Goal: Task Accomplishment & Management: Manage account settings

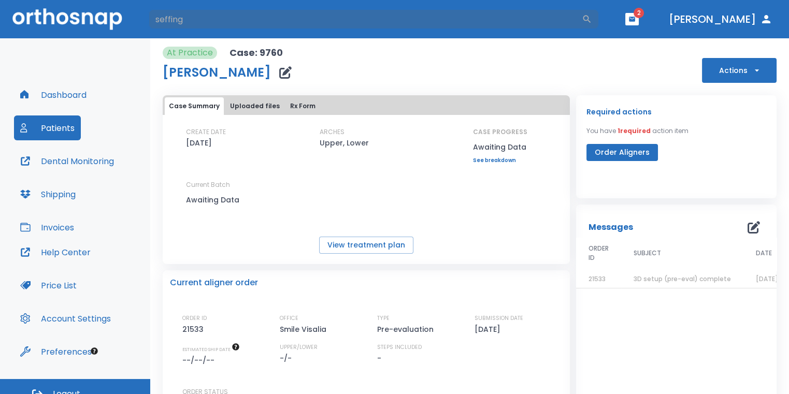
type input "seffing"
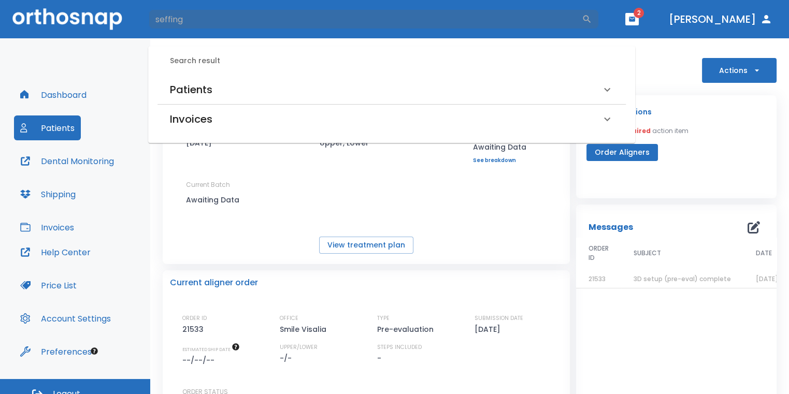
click at [272, 89] on div "Patients" at bounding box center [385, 89] width 431 height 17
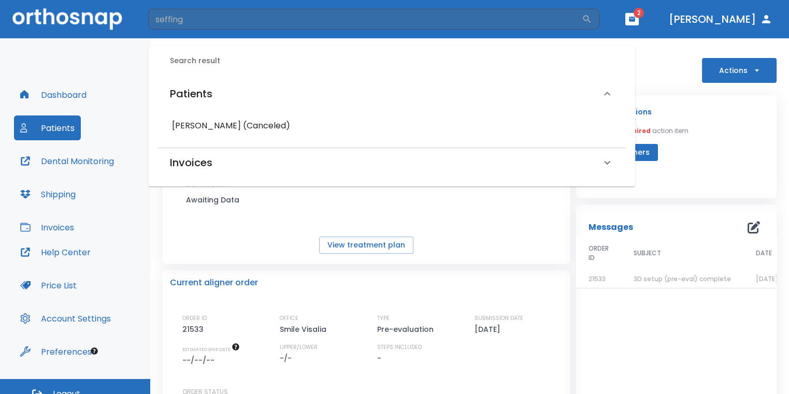
click at [275, 125] on h6 "[PERSON_NAME] (Canceled)" at bounding box center [391, 126] width 439 height 15
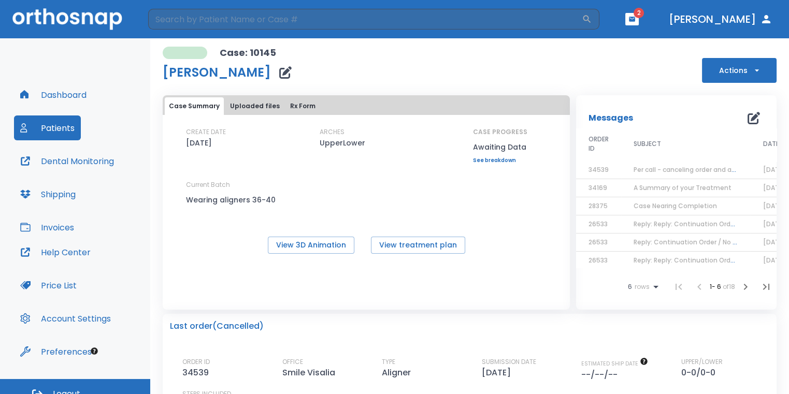
click at [629, 167] on td "Per call - canceling order and advise pt wear #38" at bounding box center [686, 170] width 130 height 18
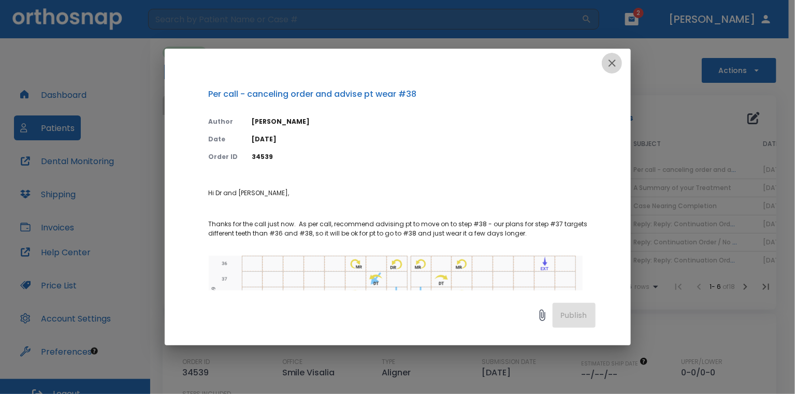
click at [615, 65] on icon "button" at bounding box center [612, 63] width 7 height 7
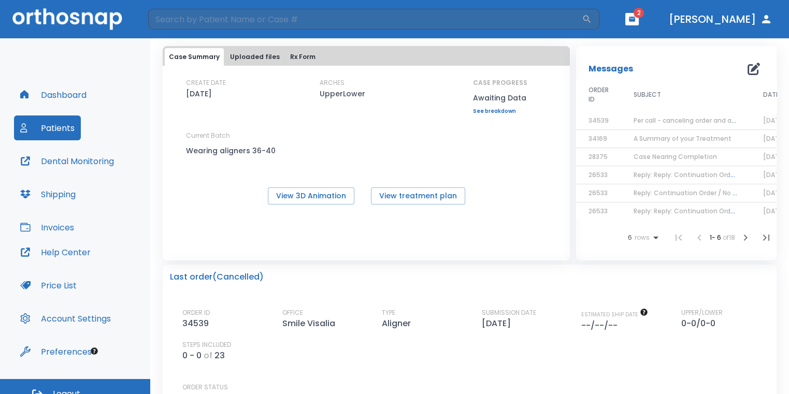
scroll to position [52, 0]
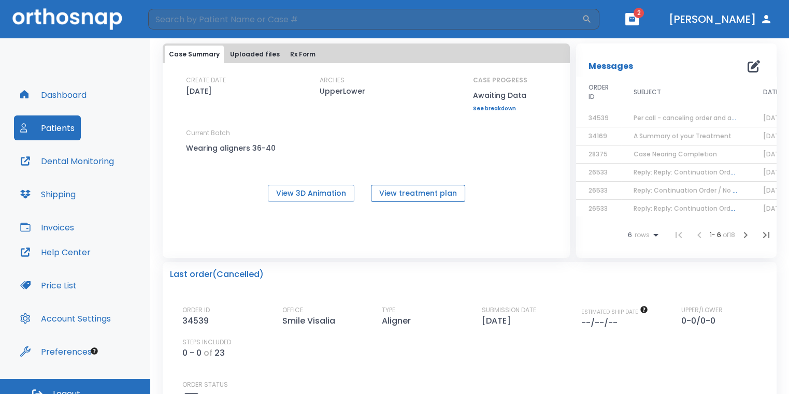
click at [439, 195] on button "View treatment plan" at bounding box center [418, 193] width 94 height 17
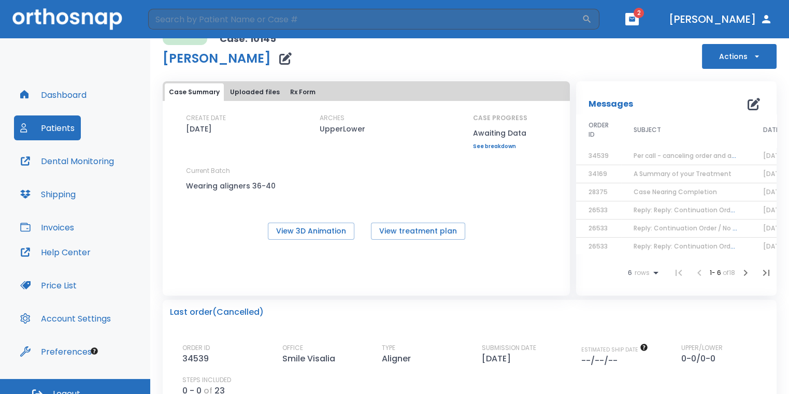
scroll to position [0, 0]
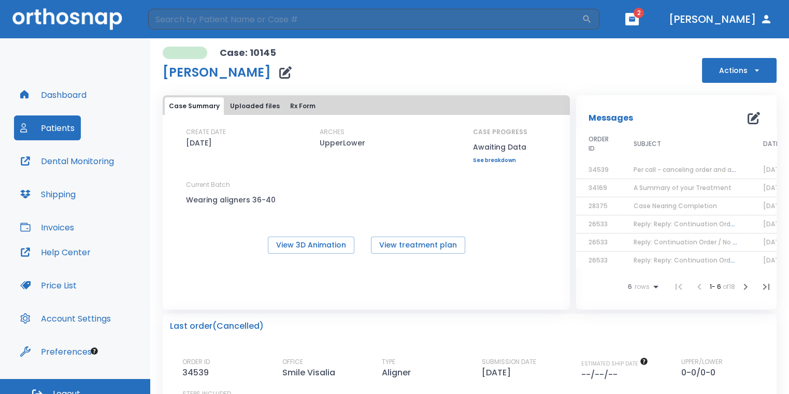
click at [734, 68] on button "Actions" at bounding box center [739, 70] width 75 height 25
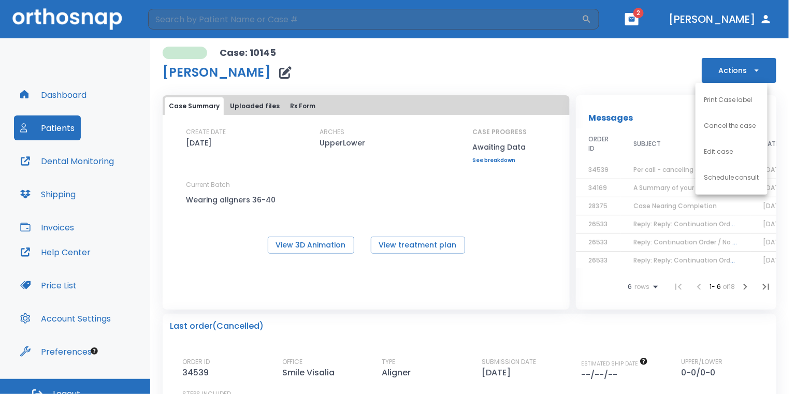
click at [618, 62] on div at bounding box center [397, 197] width 795 height 394
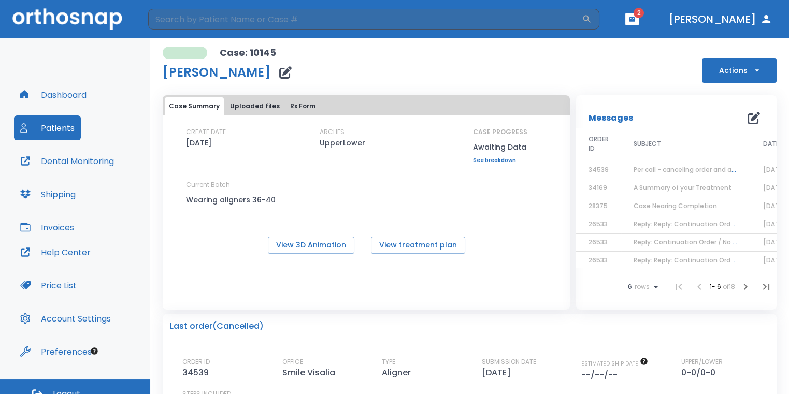
click at [640, 56] on div "Case: 10145 [PERSON_NAME] Actions" at bounding box center [470, 65] width 614 height 36
click at [738, 77] on button "Actions" at bounding box center [739, 70] width 75 height 25
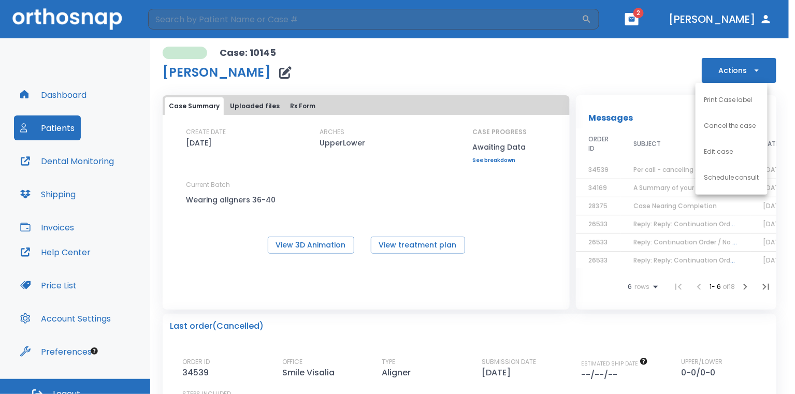
click at [660, 80] on div at bounding box center [397, 197] width 795 height 394
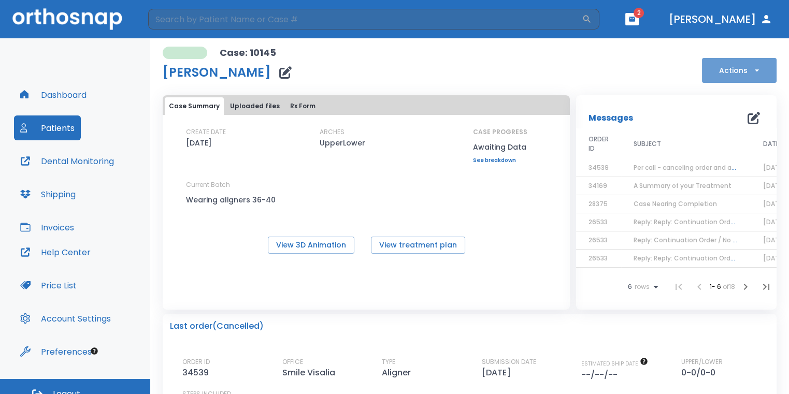
click at [730, 79] on button "Actions" at bounding box center [739, 70] width 75 height 25
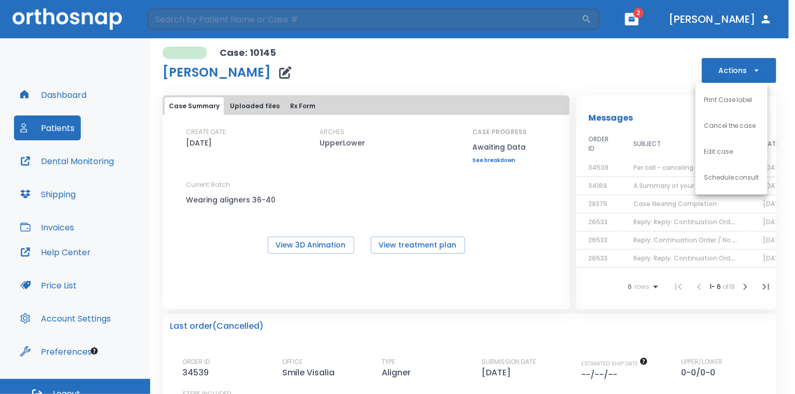
click at [713, 160] on li "Edit case" at bounding box center [732, 152] width 72 height 26
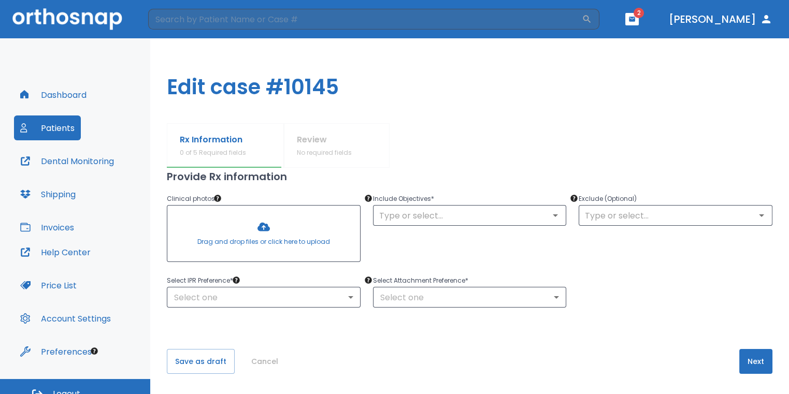
scroll to position [8, 0]
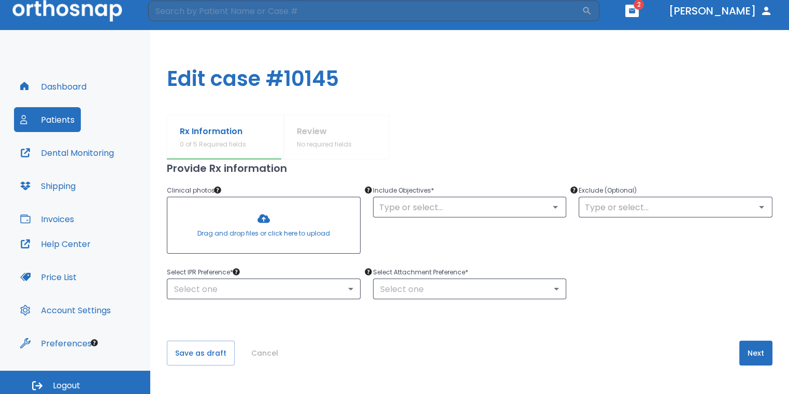
type input "1"
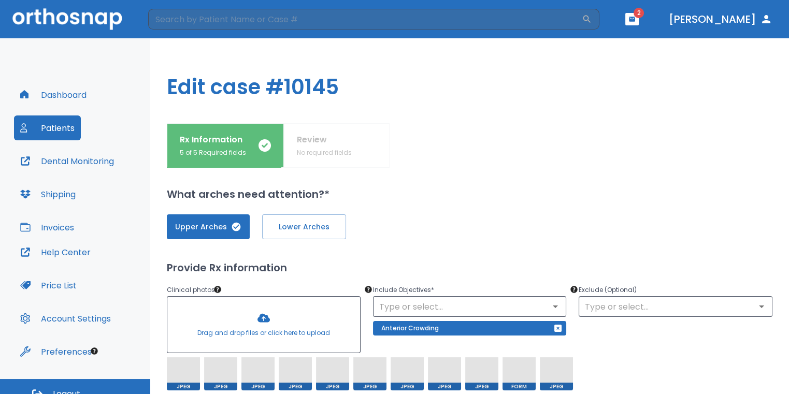
scroll to position [0, 0]
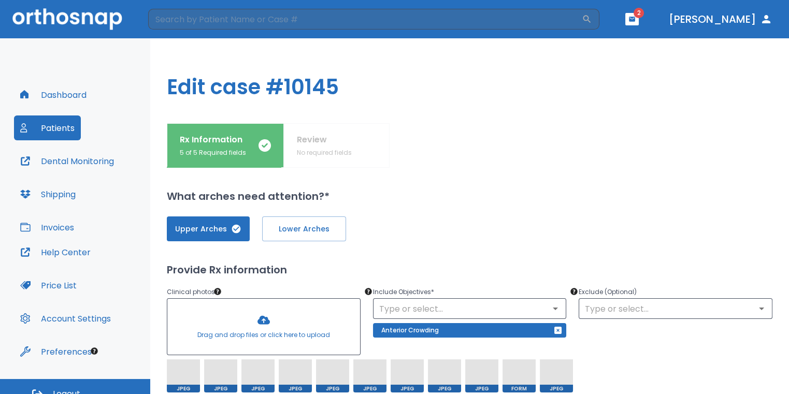
click at [343, 152] on div "Rx Information 5 of 5 Required fields Review No required fields" at bounding box center [470, 145] width 606 height 45
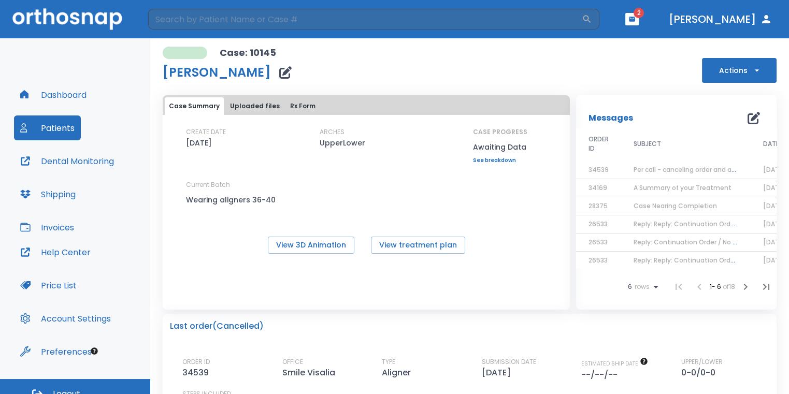
click at [748, 119] on icon "button" at bounding box center [754, 118] width 12 height 12
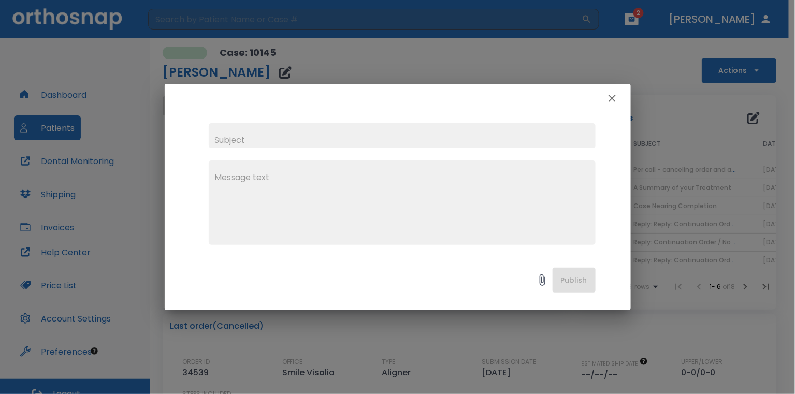
click at [386, 188] on textarea at bounding box center [402, 208] width 375 height 72
click at [420, 188] on textarea "can we order her last 5 aligners pt is on tray #" at bounding box center [402, 208] width 375 height 72
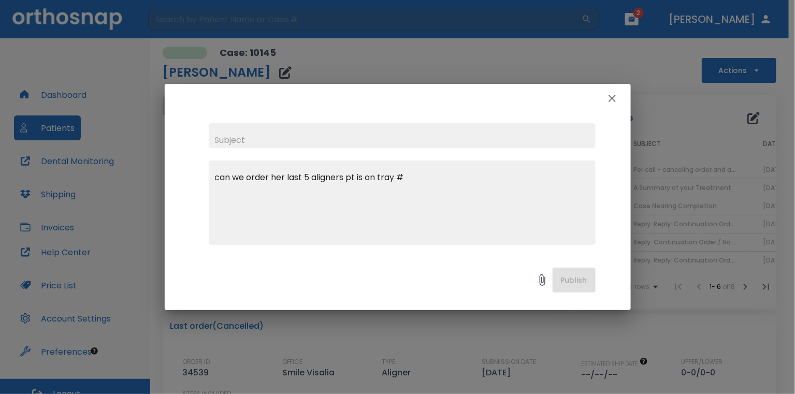
click at [427, 180] on textarea "can we order her last 5 aligners pt is on tray #" at bounding box center [402, 208] width 375 height 72
type textarea "can we order her last 5 aligners pt is on tray #40"
drag, startPoint x: 446, startPoint y: 133, endPoint x: 458, endPoint y: 135, distance: 12.0
click at [447, 133] on input "text" at bounding box center [402, 135] width 387 height 25
type input "order."
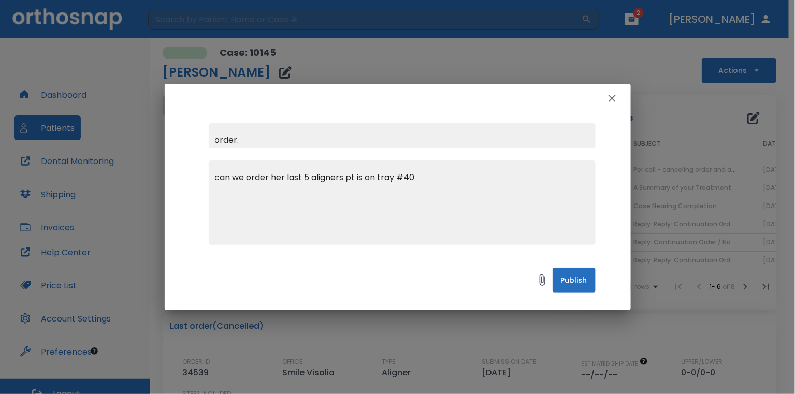
click at [466, 183] on textarea "can we order her last 5 aligners pt is on tray #40" at bounding box center [402, 208] width 375 height 72
type textarea "can we order her last 5 aligners pt is on tray #40. It won let me place order o…"
click at [582, 273] on button "Publish" at bounding box center [574, 280] width 43 height 25
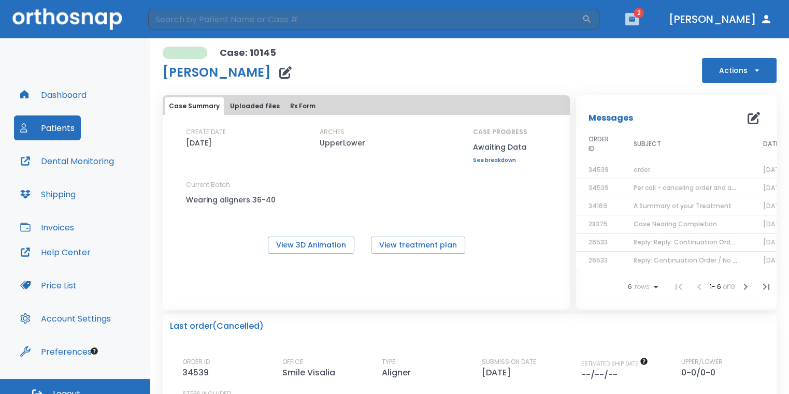
click at [639, 23] on button "button" at bounding box center [631, 19] width 13 height 12
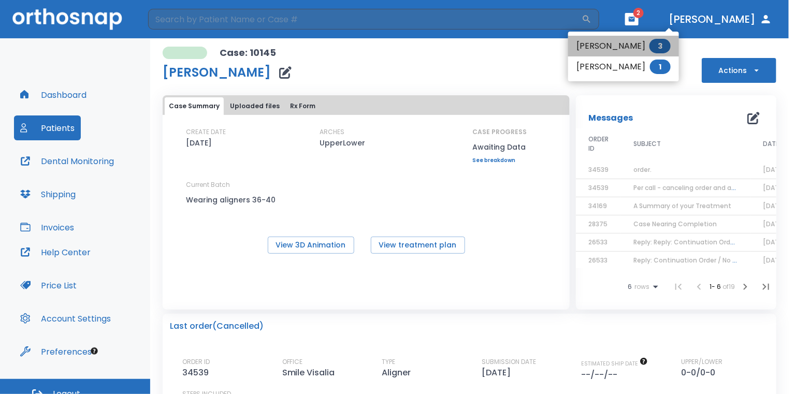
click at [638, 48] on li "[PERSON_NAME] 3" at bounding box center [623, 46] width 111 height 21
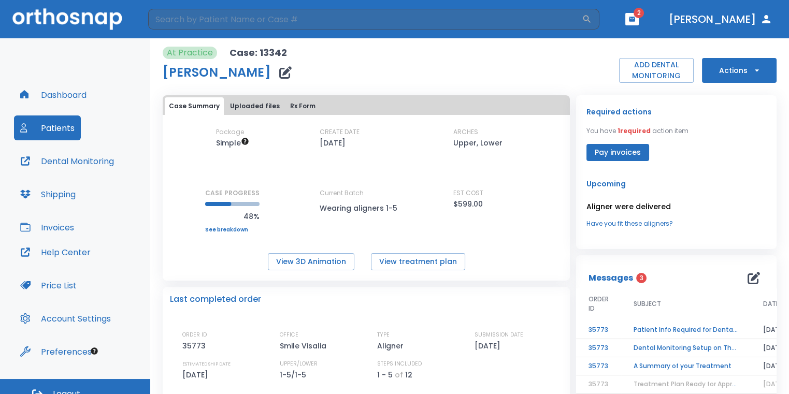
click at [689, 331] on td "Patient Info Required for DentalMonitoring!" at bounding box center [686, 330] width 130 height 18
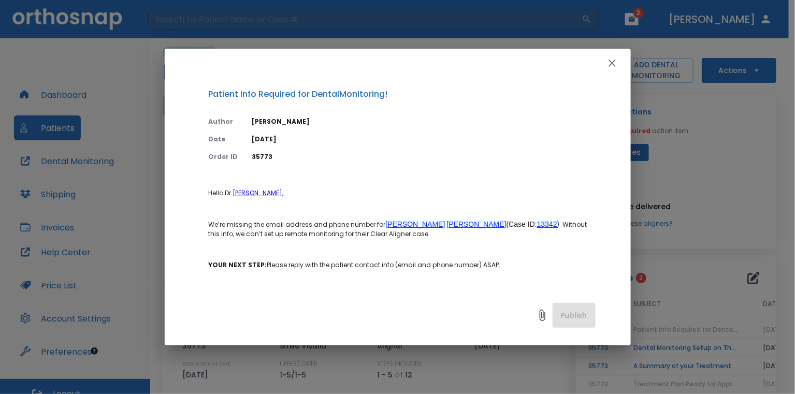
click at [607, 68] on icon "button" at bounding box center [612, 63] width 12 height 12
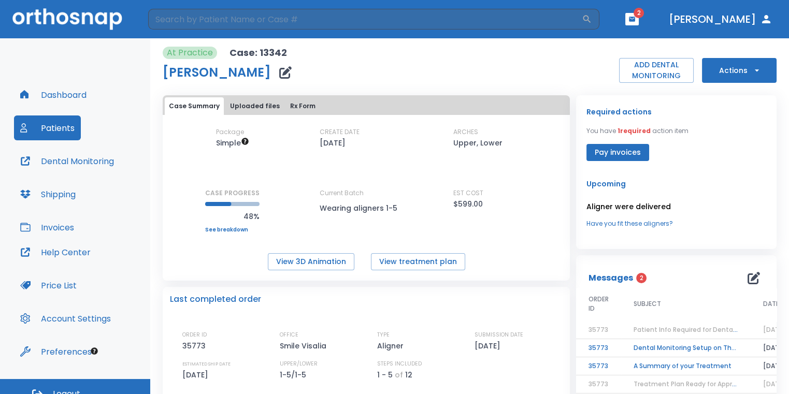
click at [642, 350] on td "Dental Monitoring Setup on The Delivery Day" at bounding box center [686, 348] width 130 height 18
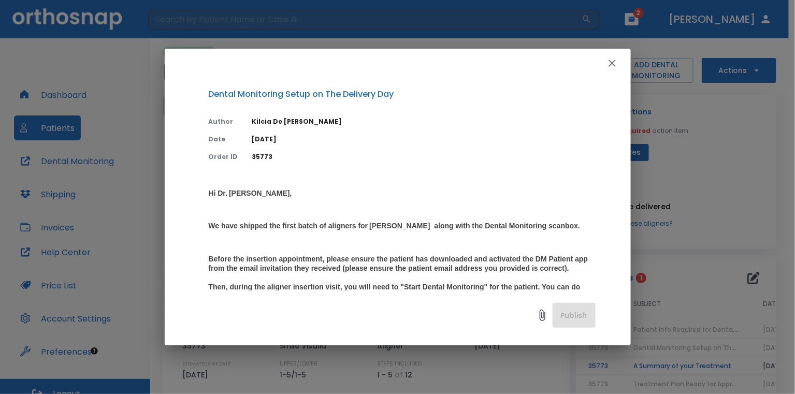
click at [609, 69] on icon "button" at bounding box center [612, 63] width 12 height 12
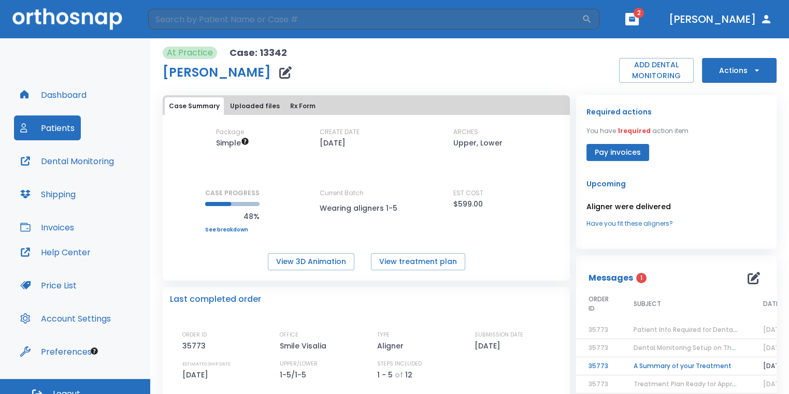
click at [648, 366] on td "A Summary of your Treatment" at bounding box center [686, 367] width 130 height 18
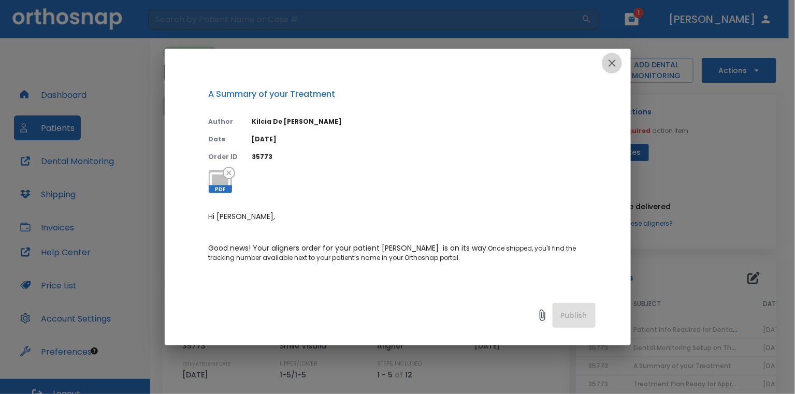
click at [619, 64] on button "button" at bounding box center [612, 63] width 21 height 21
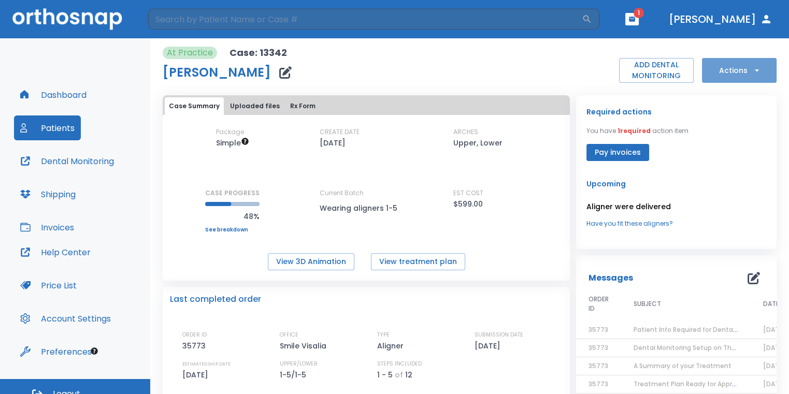
click at [724, 75] on button "Actions" at bounding box center [739, 70] width 75 height 25
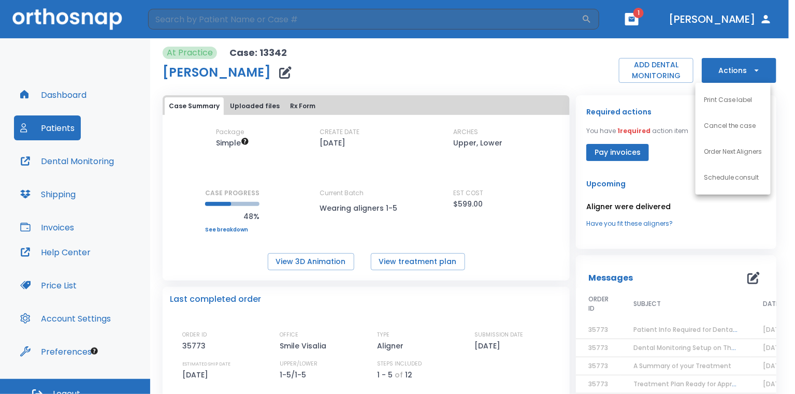
click at [570, 72] on div at bounding box center [397, 197] width 795 height 394
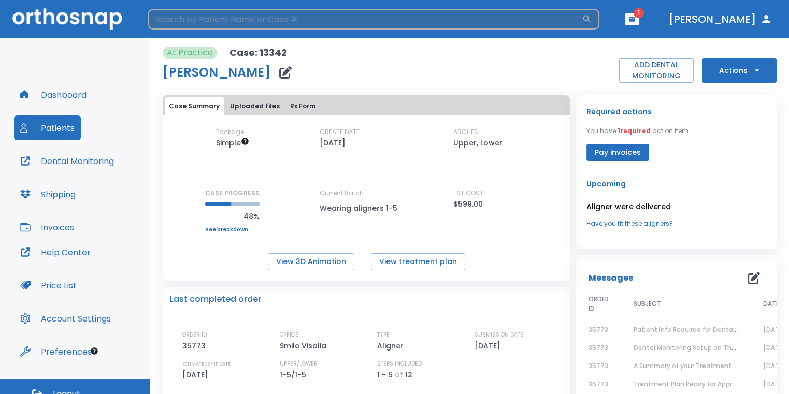
drag, startPoint x: 399, startPoint y: 19, endPoint x: 412, endPoint y: 23, distance: 13.8
click at [401, 20] on input "search" at bounding box center [365, 19] width 434 height 21
type input "[PERSON_NAME]"
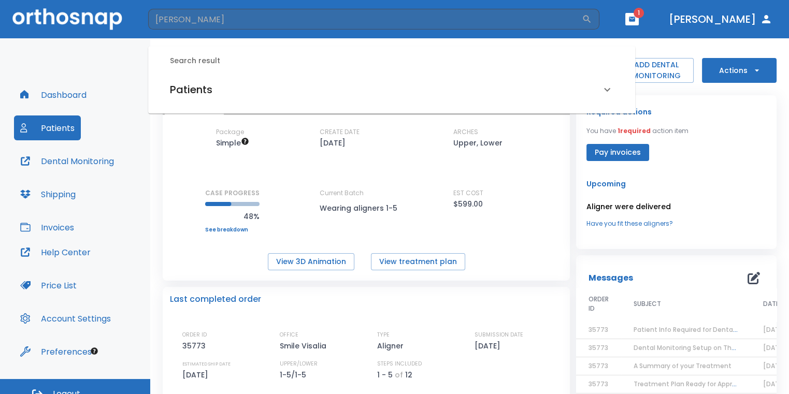
click at [396, 74] on div "Search result Patients [PERSON_NAME] (Received by doctor)" at bounding box center [391, 79] width 487 height 67
click at [353, 93] on div "Patients" at bounding box center [385, 89] width 431 height 17
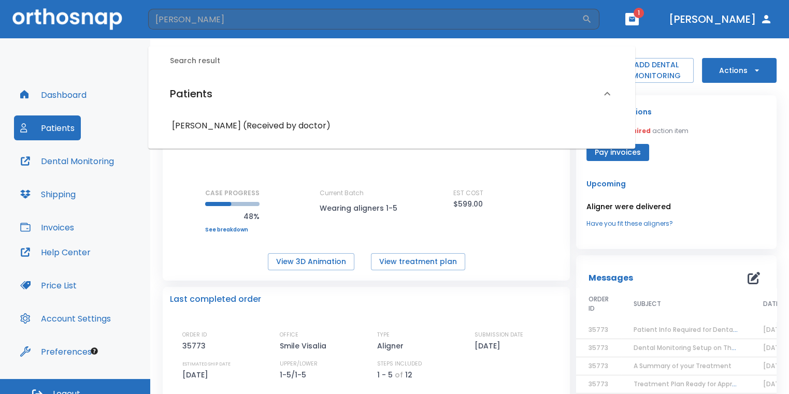
click at [304, 133] on h6 "[PERSON_NAME] (Received by doctor)" at bounding box center [391, 126] width 439 height 15
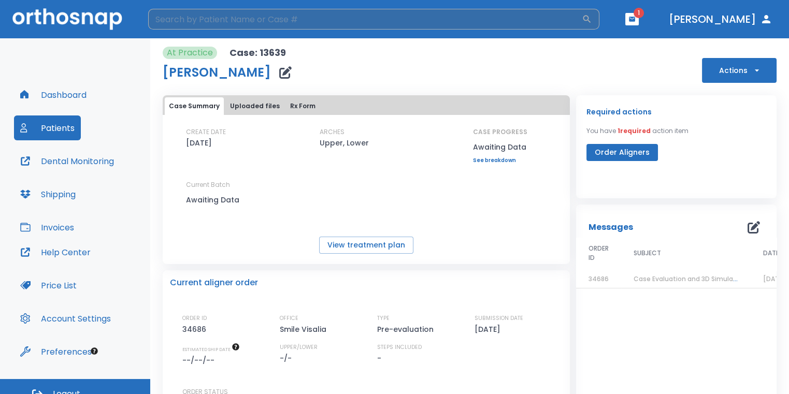
click at [351, 19] on input "search" at bounding box center [365, 19] width 434 height 21
type input "jazmine"
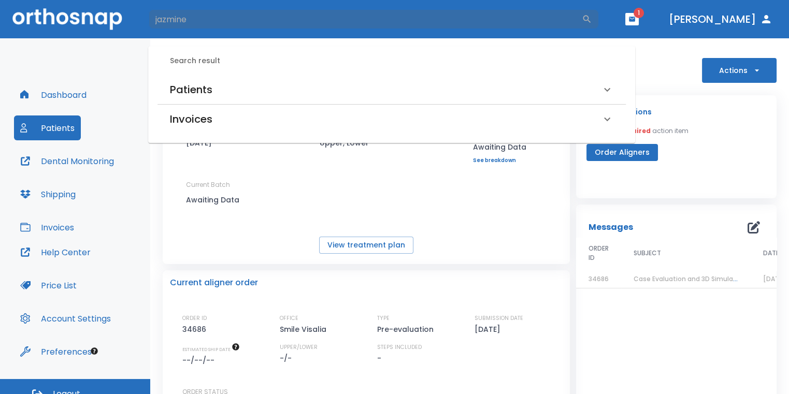
click at [335, 88] on div "Patients" at bounding box center [385, 89] width 431 height 17
